Goal: Information Seeking & Learning: Learn about a topic

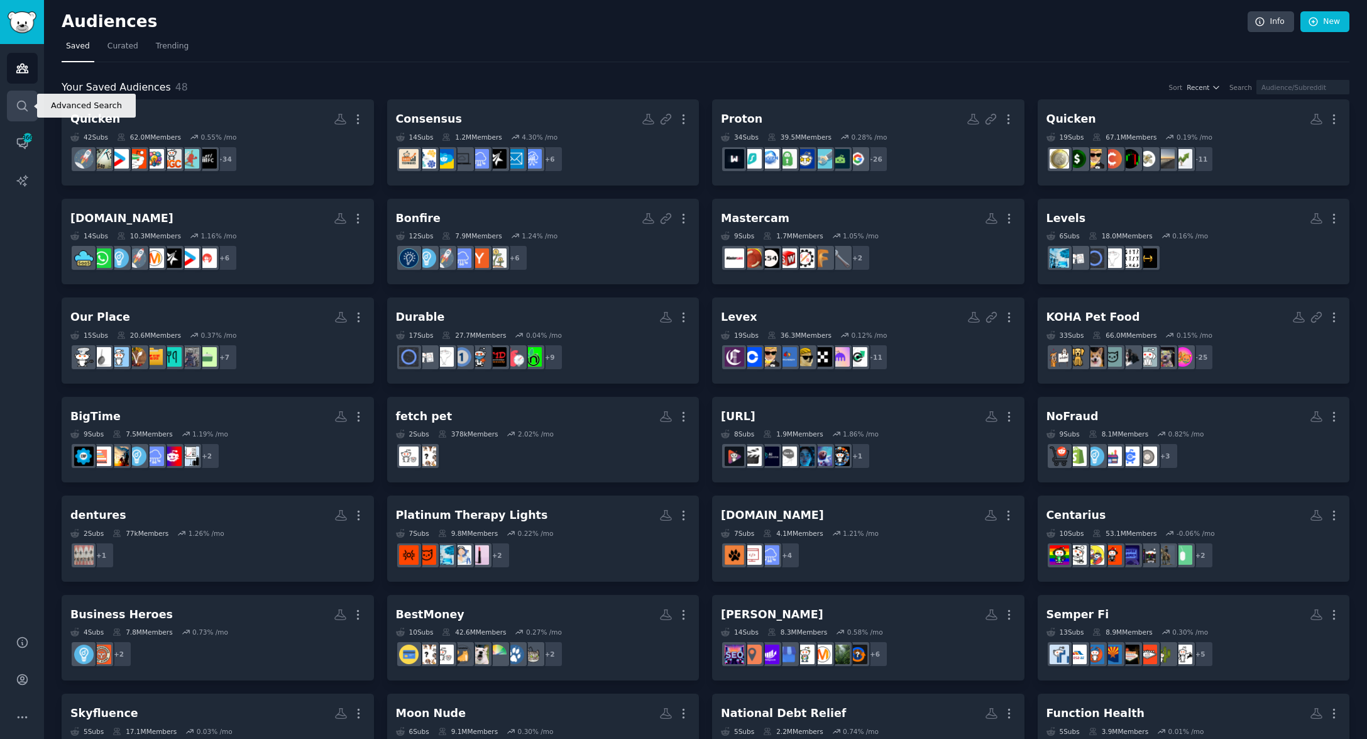
click at [23, 111] on icon "Sidebar" at bounding box center [22, 105] width 13 height 13
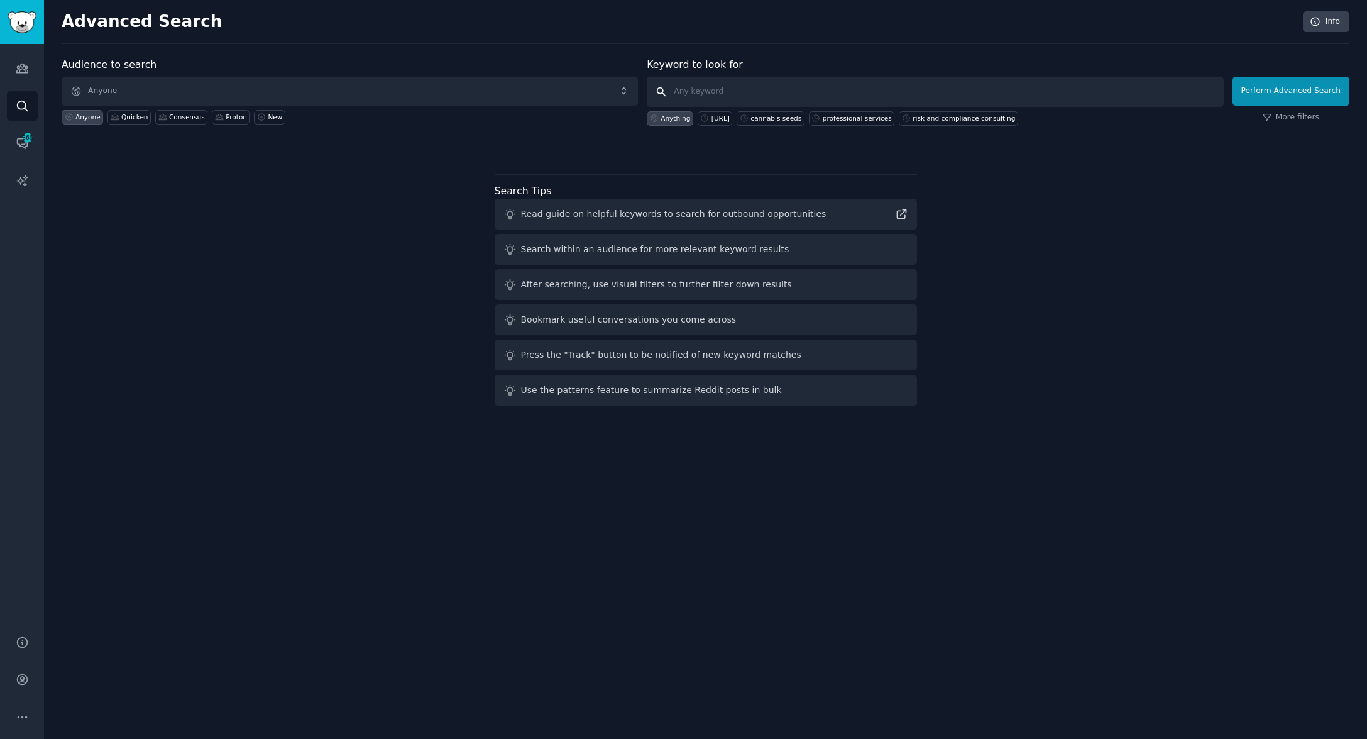
click at [693, 92] on input "text" at bounding box center [935, 92] width 576 height 30
type input "gruns"
click button "Perform Advanced Search" at bounding box center [1291, 91] width 117 height 29
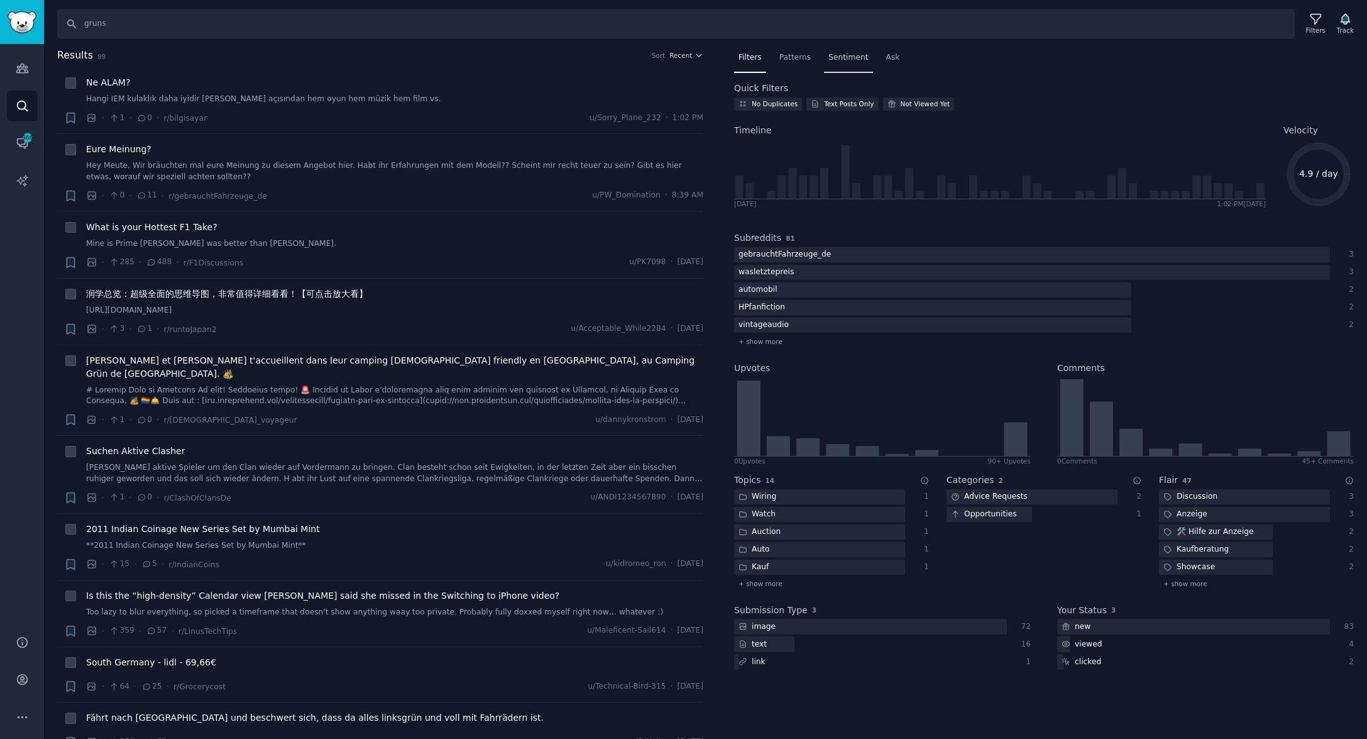
click at [829, 57] on span "Sentiment" at bounding box center [849, 57] width 40 height 11
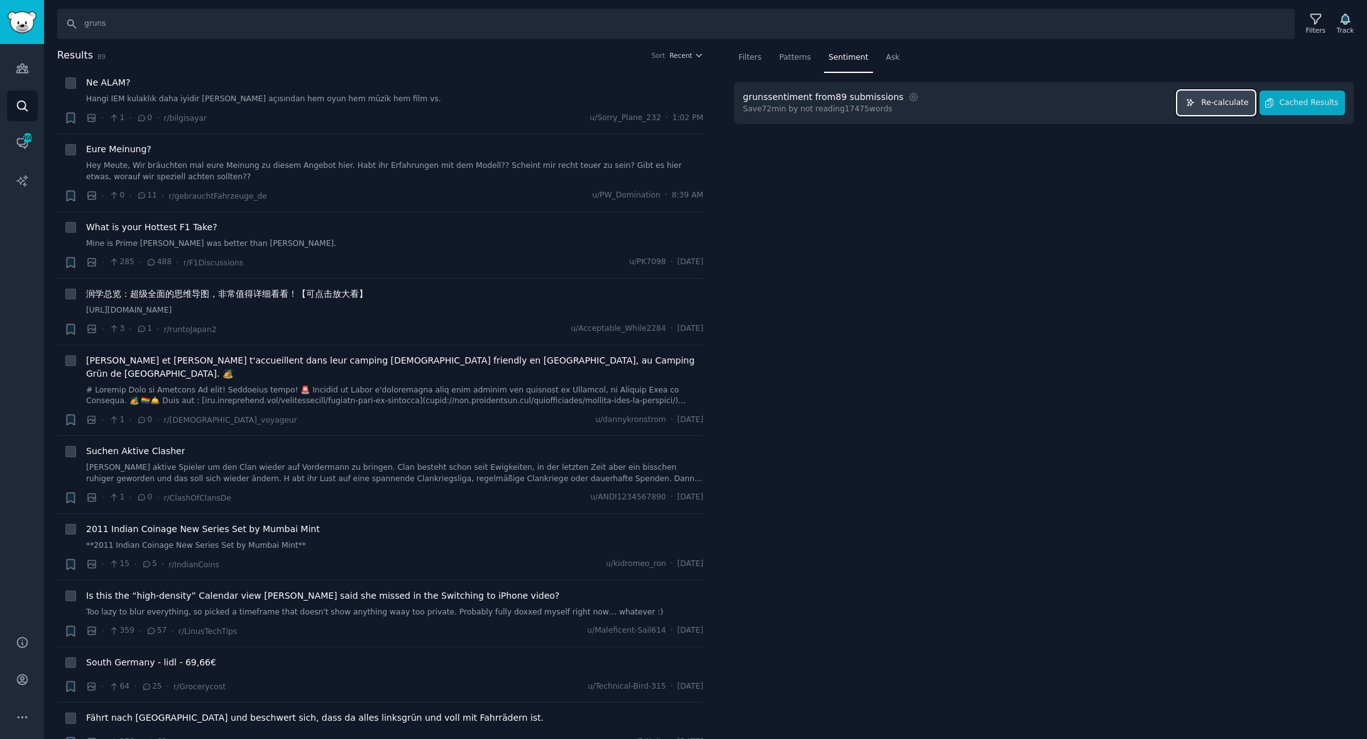
click at [1225, 102] on span "Re-calculate" at bounding box center [1224, 102] width 47 height 11
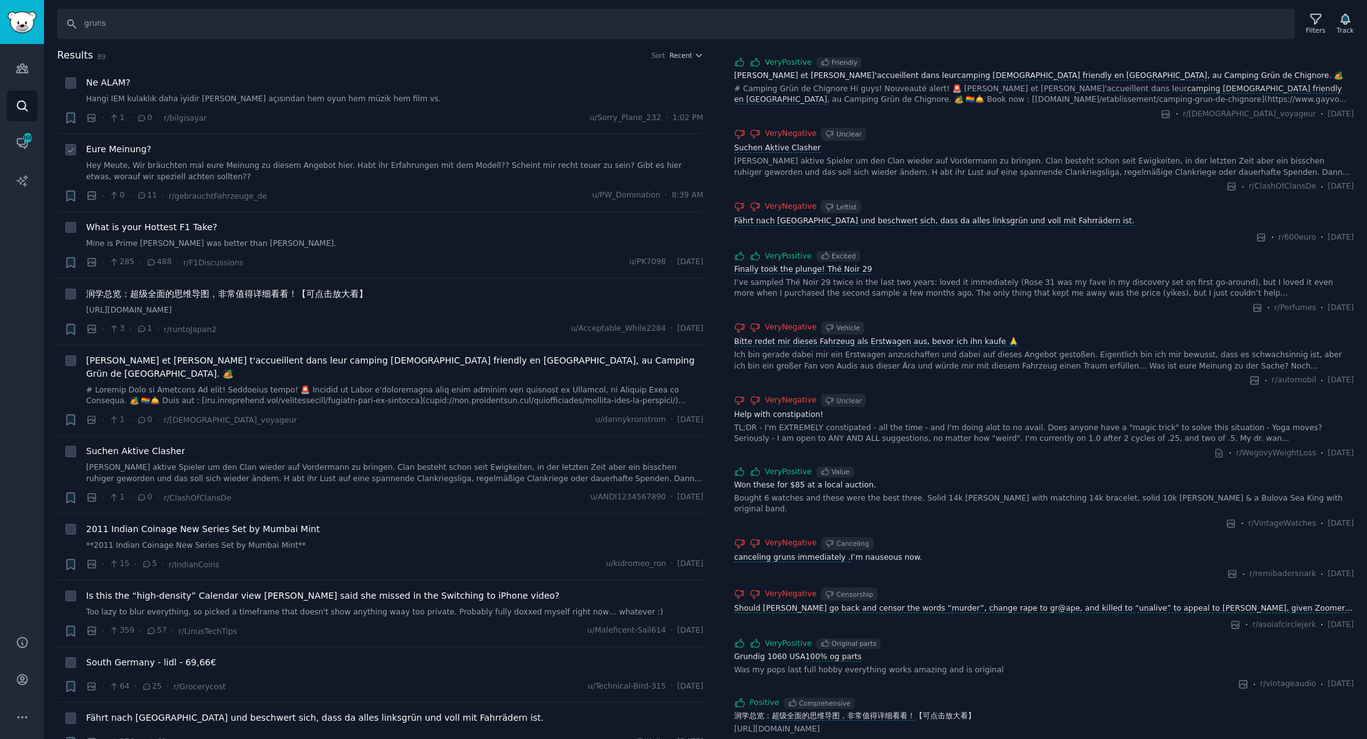
scroll to position [612, 0]
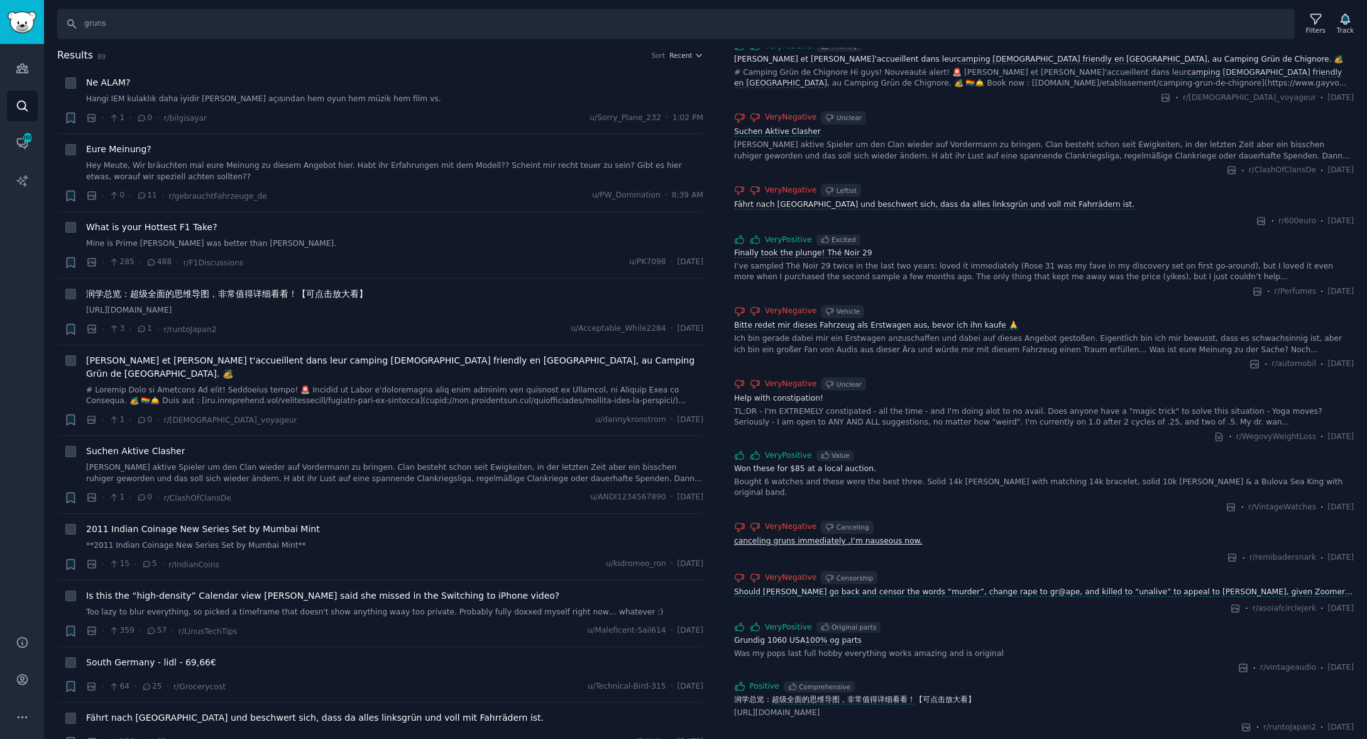
click at [805, 536] on span "canceling gruns immediately ." at bounding box center [792, 540] width 119 height 9
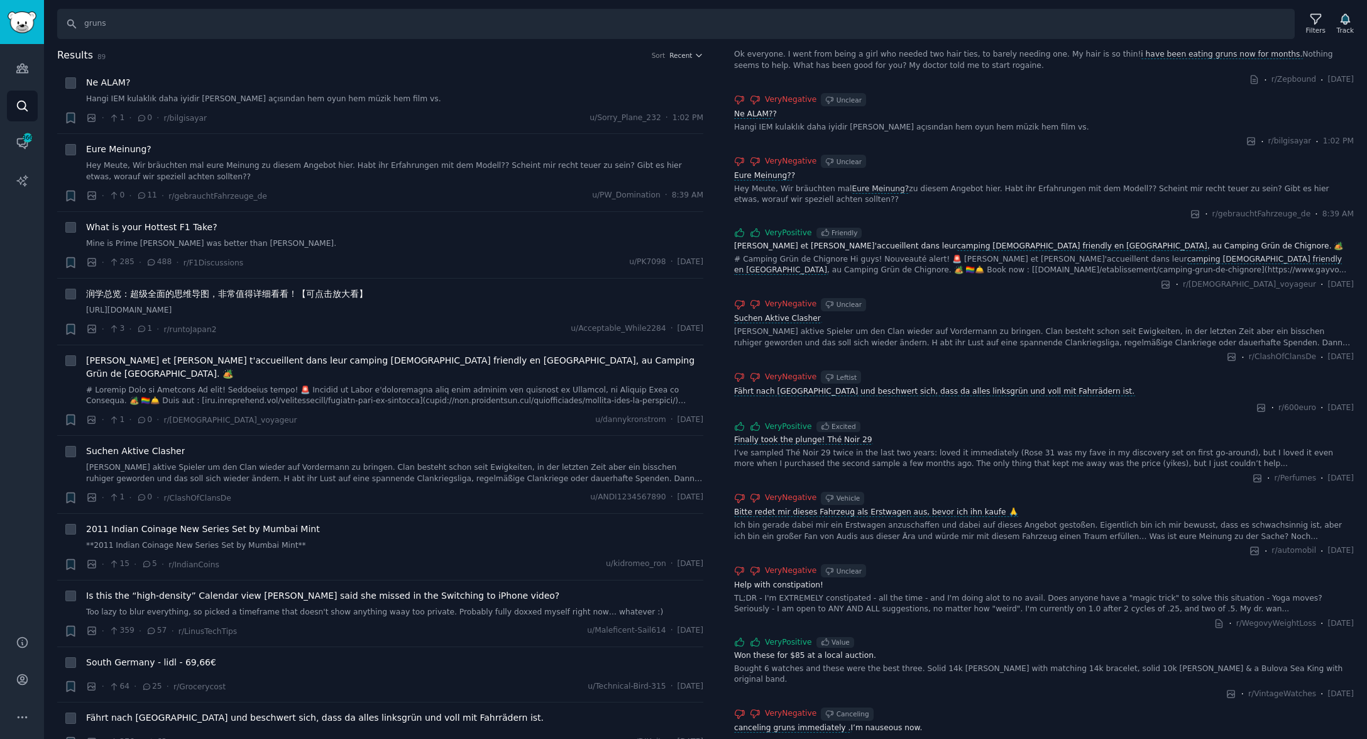
scroll to position [0, 0]
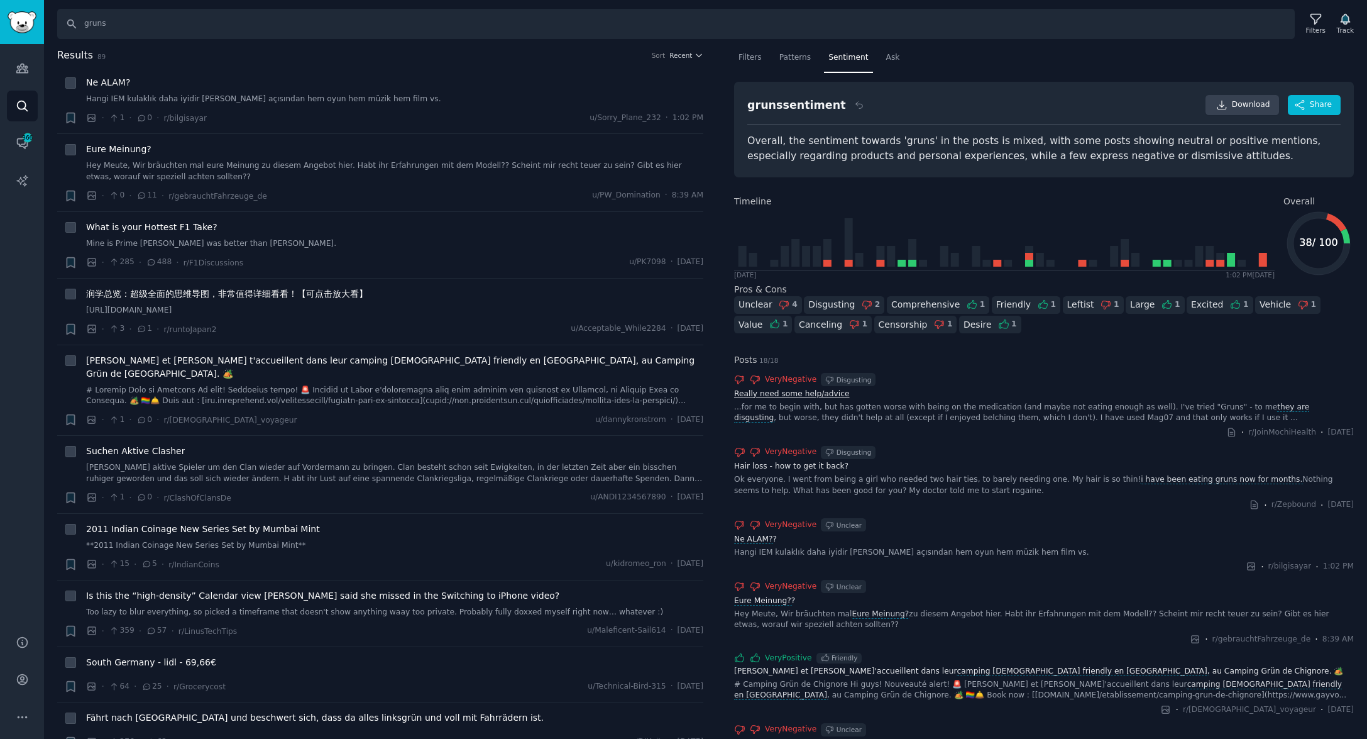
click at [792, 394] on link "Really need some help/advice" at bounding box center [1044, 394] width 620 height 11
click at [1241, 99] on span "Download" at bounding box center [1251, 104] width 38 height 11
